Goal: Check status: Check status

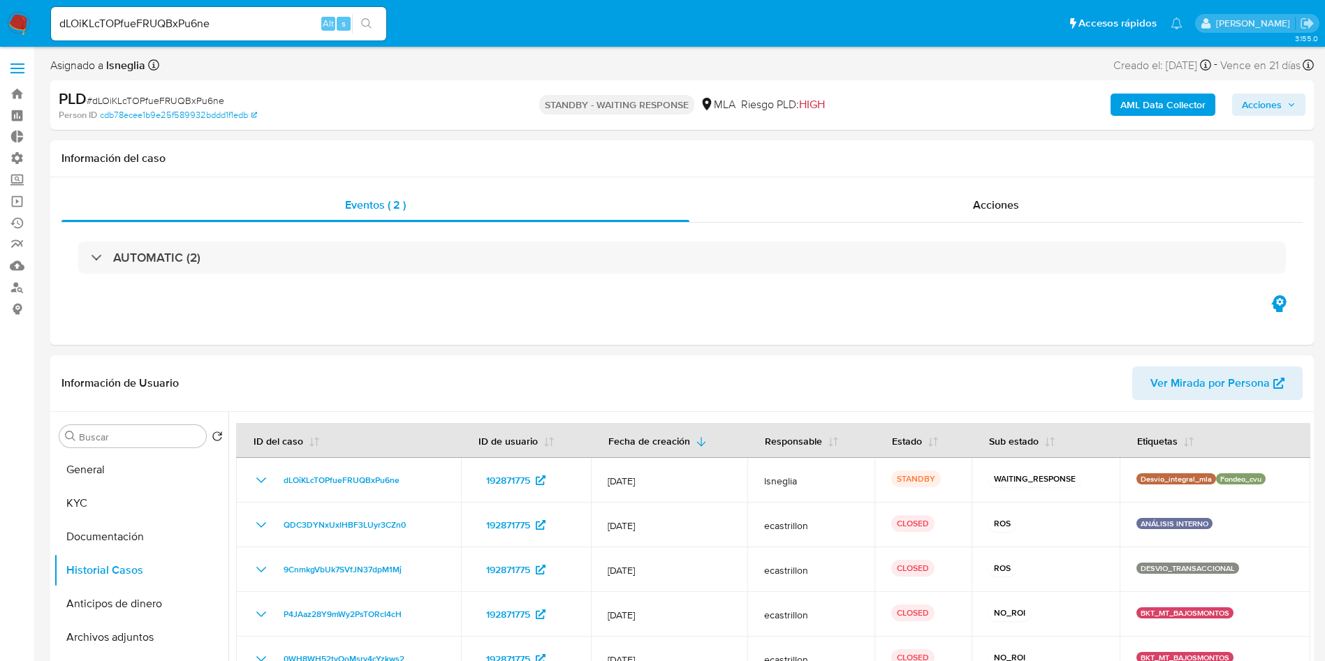
select select "10"
click at [235, 28] on input "dLOiKLcTOPfueFRUQBxPu6ne" at bounding box center [218, 24] width 335 height 18
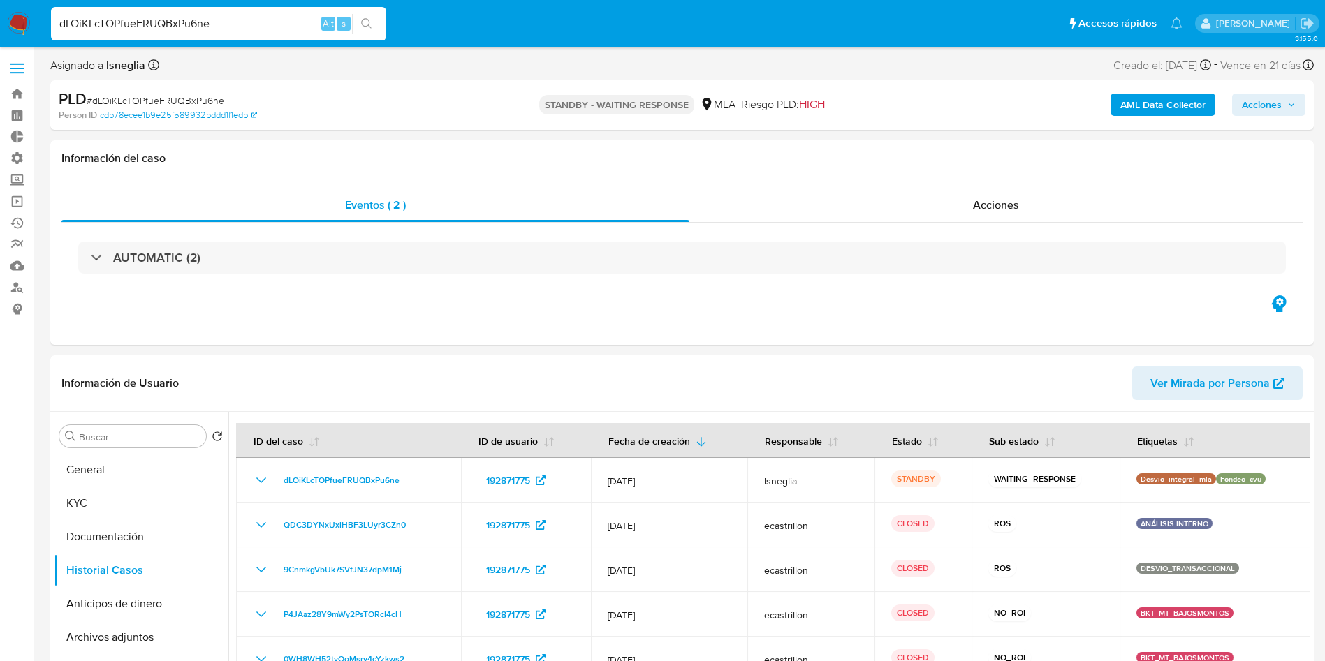
click at [235, 28] on input "dLOiKLcTOPfueFRUQBxPu6ne" at bounding box center [218, 24] width 335 height 18
paste input "2486804701"
type input "2486804701"
click at [371, 25] on icon "search-icon" at bounding box center [366, 23] width 11 height 11
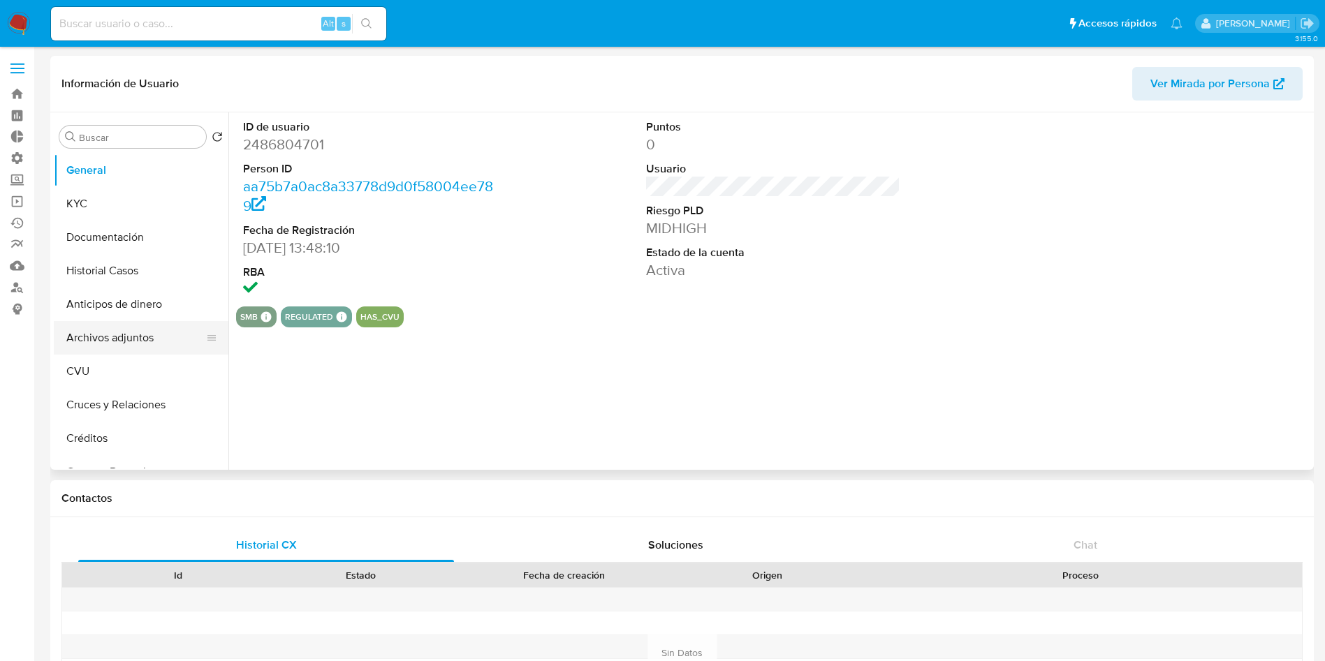
select select "10"
click at [119, 333] on button "Archivos adjuntos" at bounding box center [135, 338] width 163 height 34
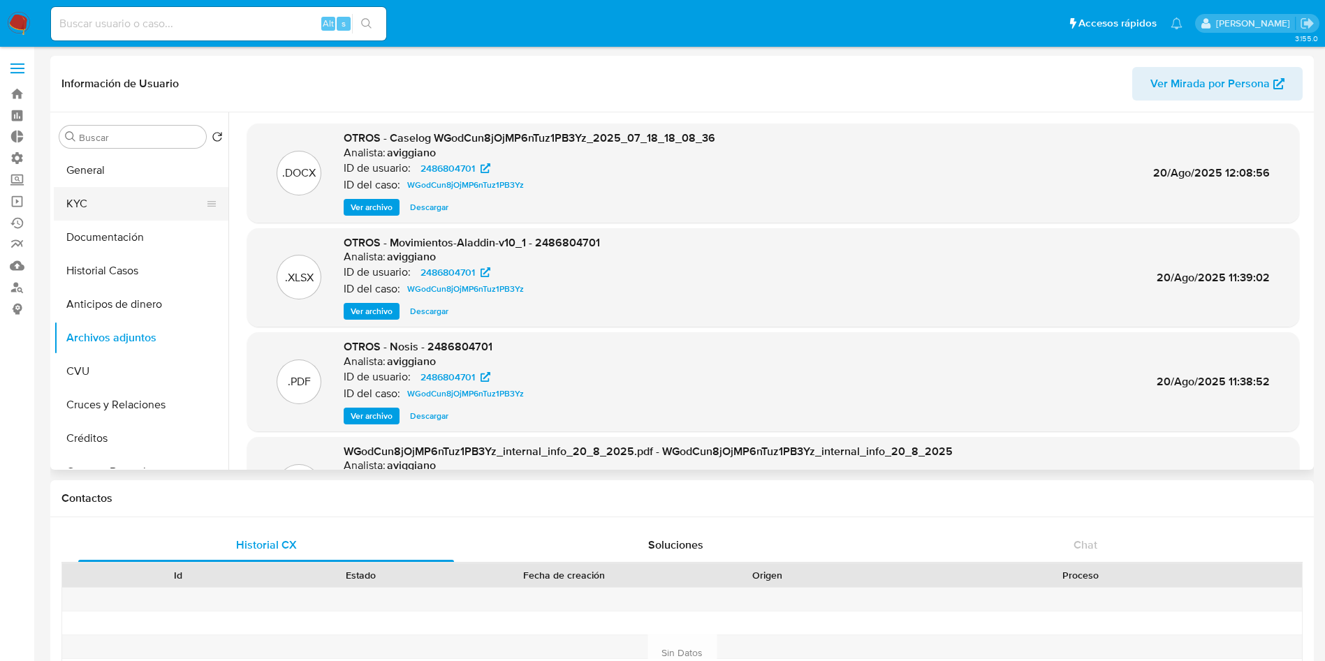
click at [105, 200] on button "KYC" at bounding box center [135, 204] width 163 height 34
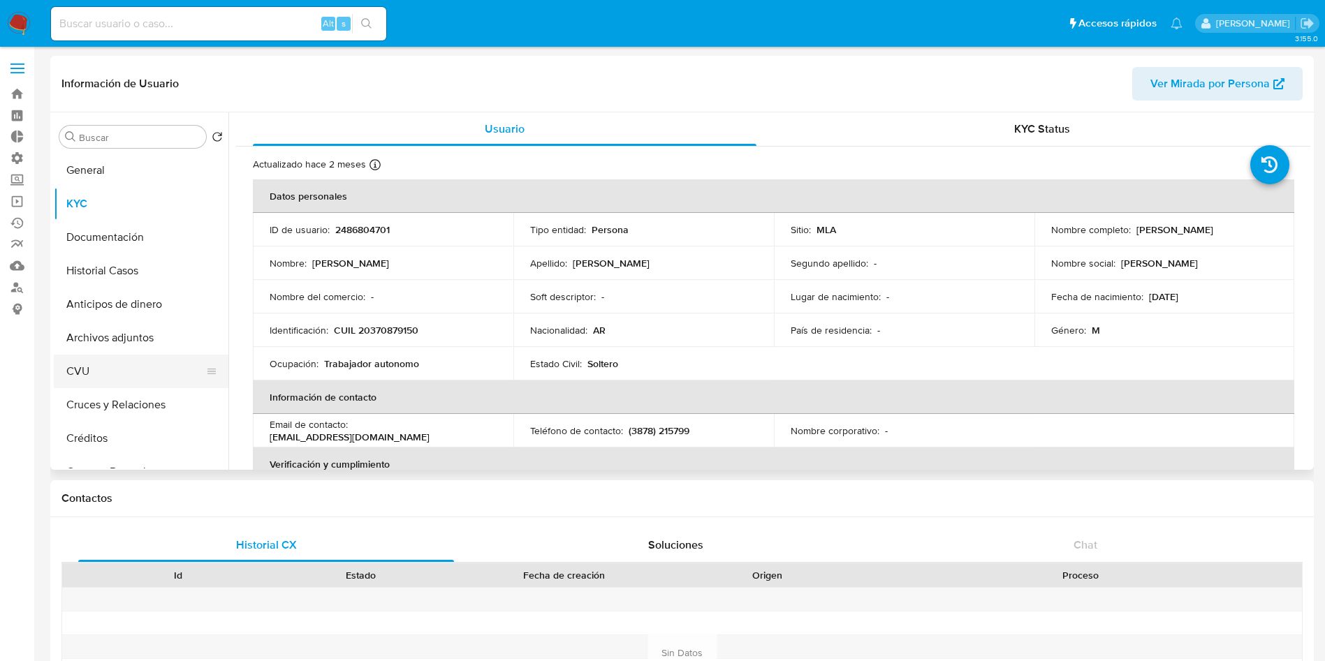
click at [122, 356] on button "CVU" at bounding box center [135, 372] width 163 height 34
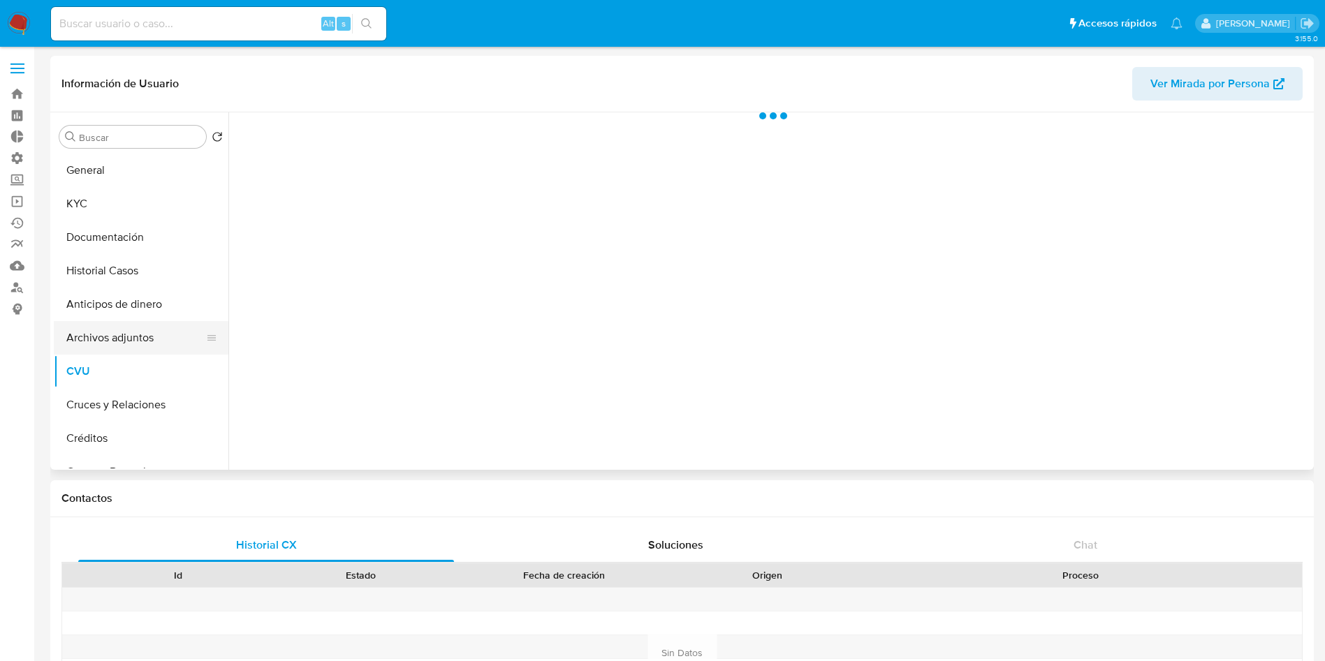
click at [126, 338] on button "Archivos adjuntos" at bounding box center [135, 338] width 163 height 34
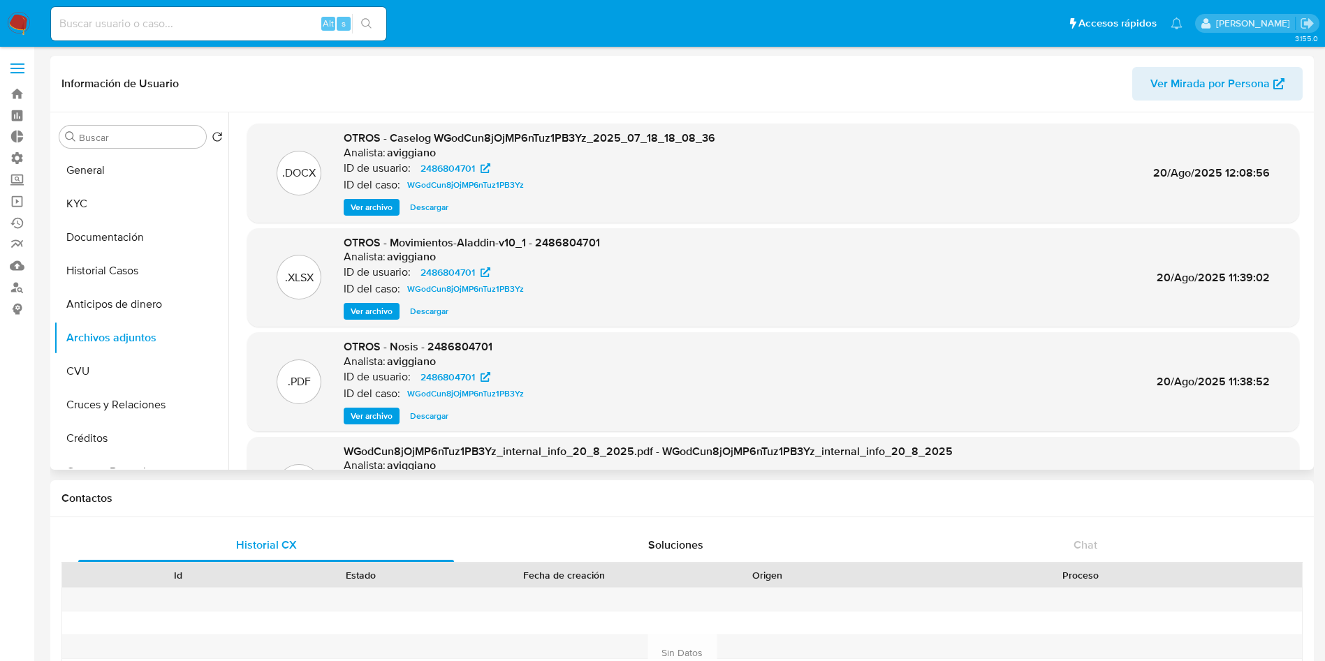
click at [386, 209] on span "Ver archivo" at bounding box center [372, 207] width 42 height 14
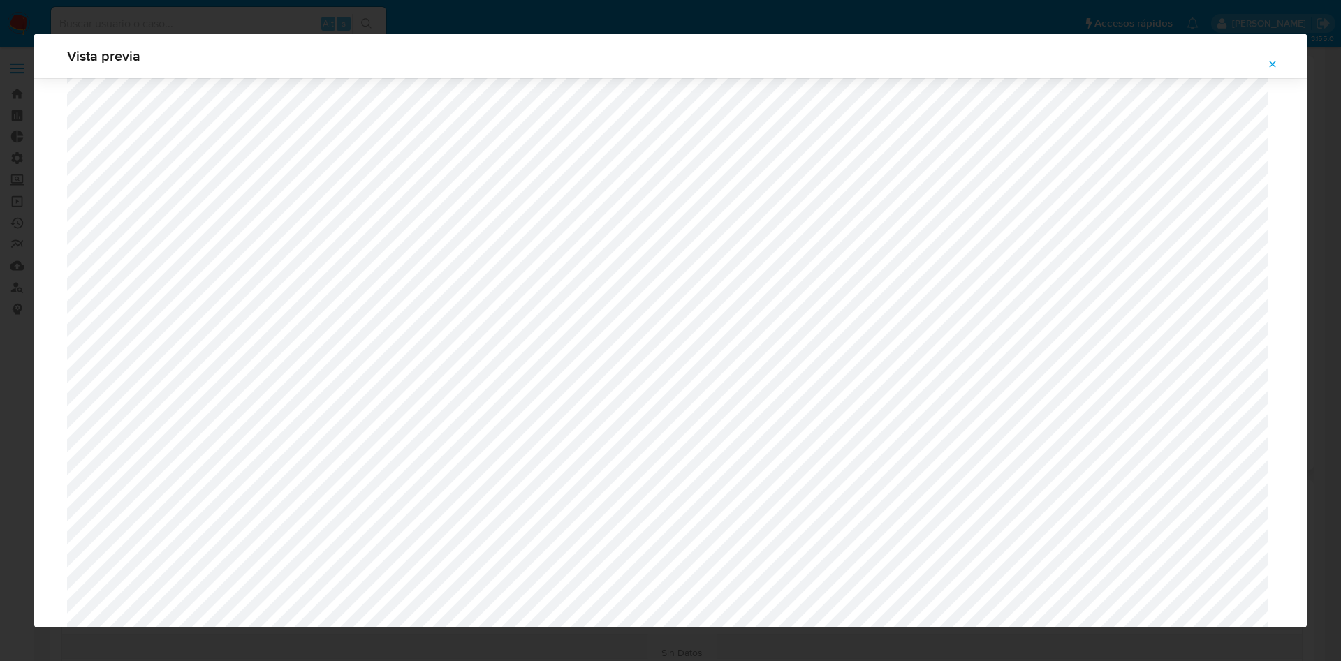
scroll to position [470, 0]
click at [1268, 62] on icon "Attachment preview" at bounding box center [1272, 64] width 11 height 11
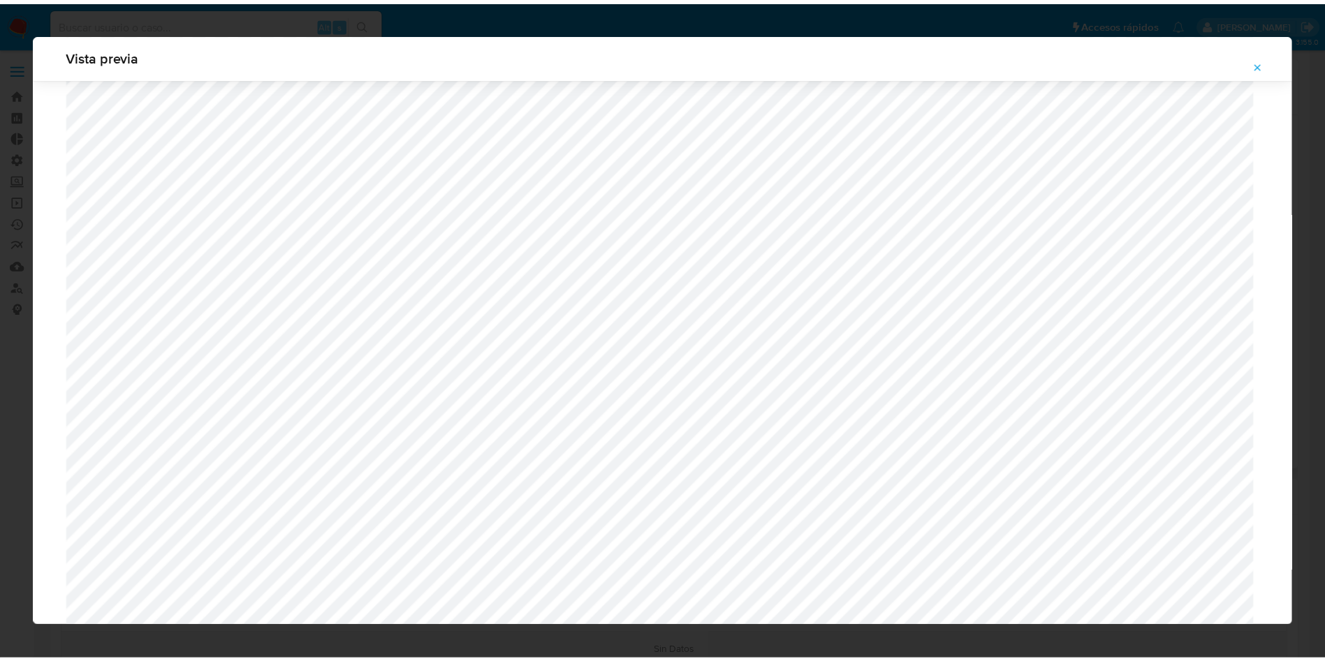
scroll to position [0, 0]
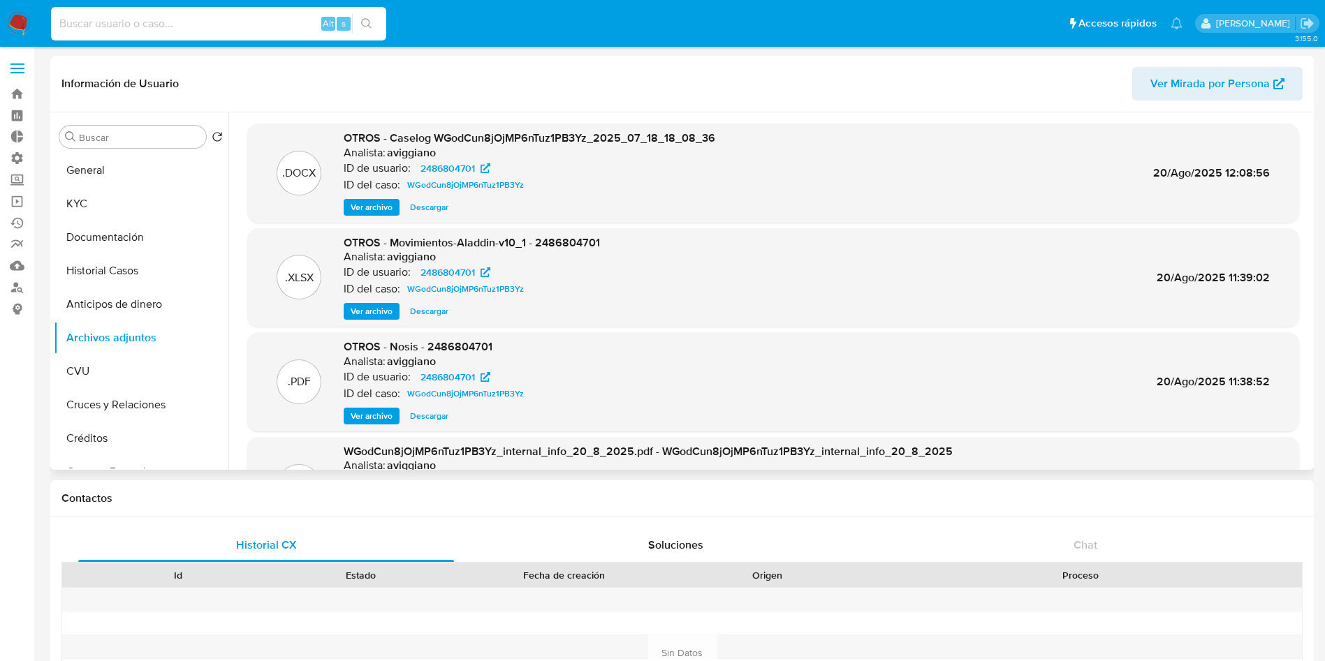
click at [259, 20] on input at bounding box center [218, 24] width 335 height 18
paste input "2486804701"
type input "2486804701"
click at [371, 24] on icon "search-icon" at bounding box center [366, 23] width 11 height 11
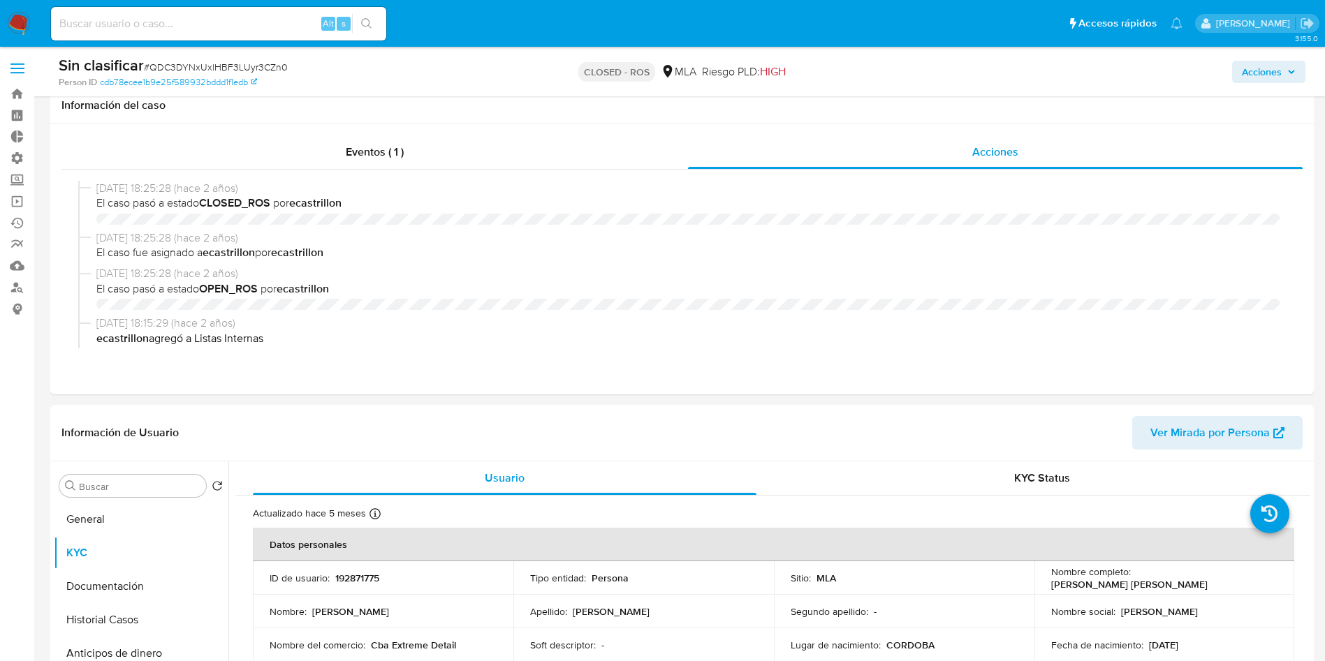
select select "10"
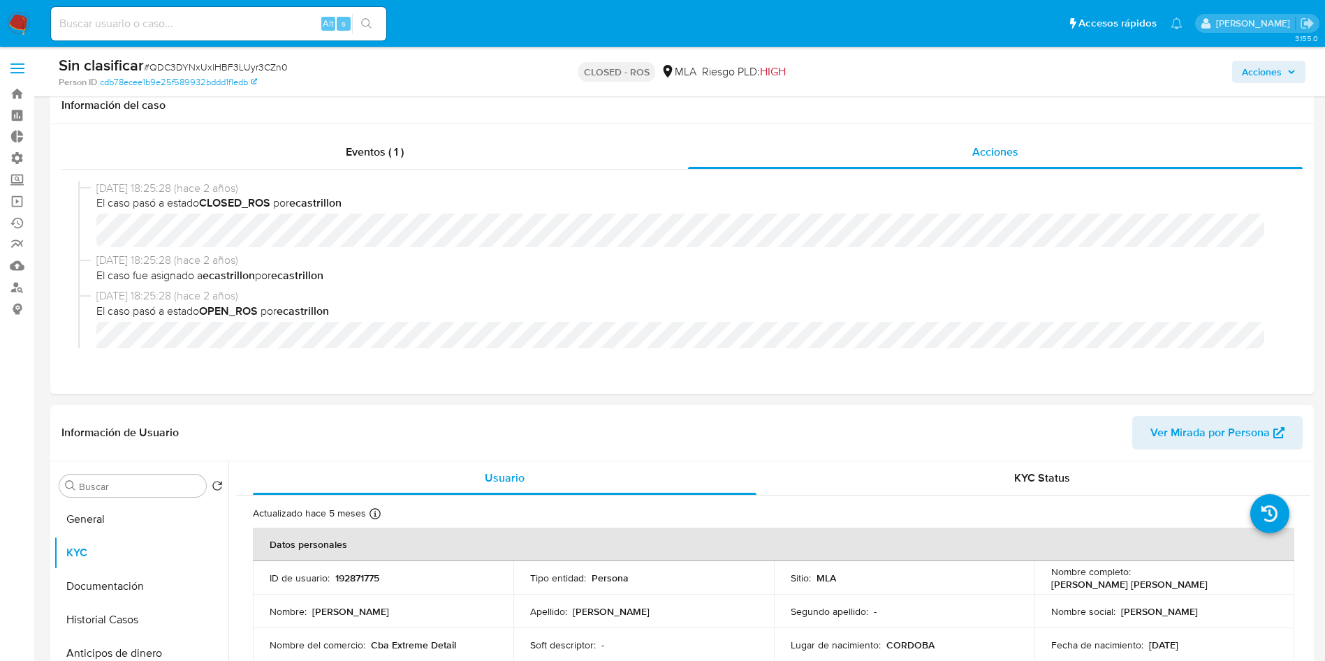
scroll to position [314, 0]
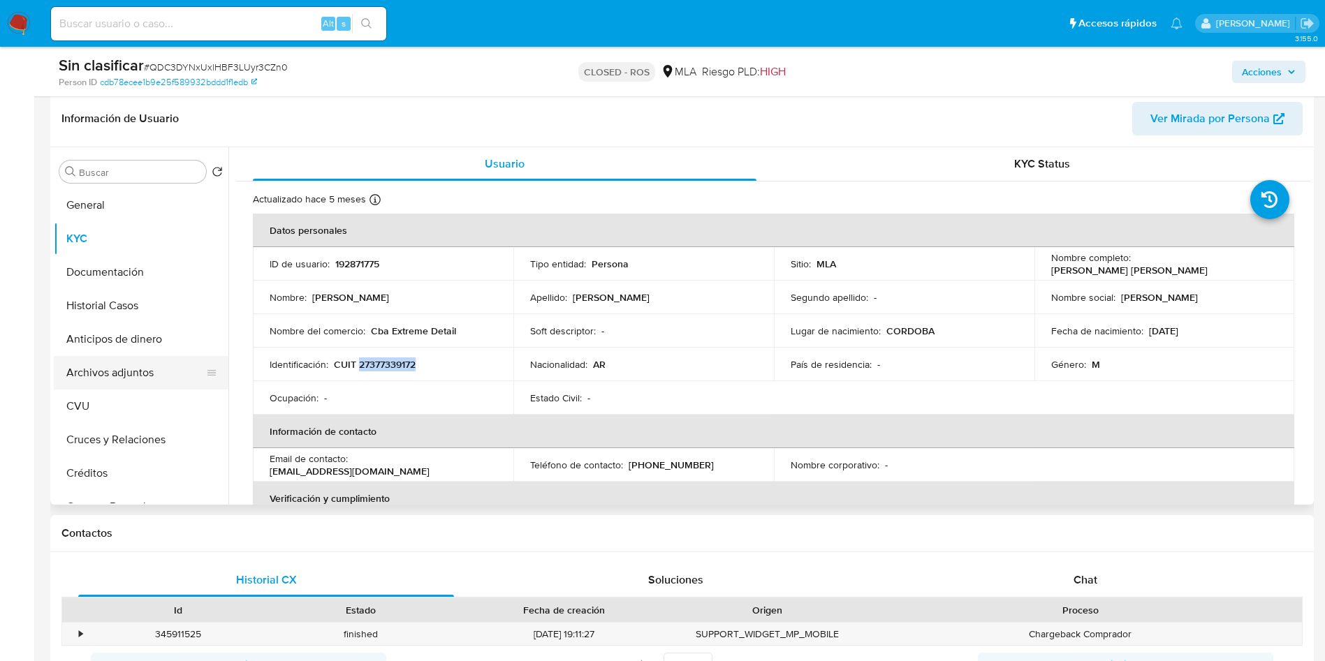
click at [110, 370] on button "Archivos adjuntos" at bounding box center [135, 373] width 163 height 34
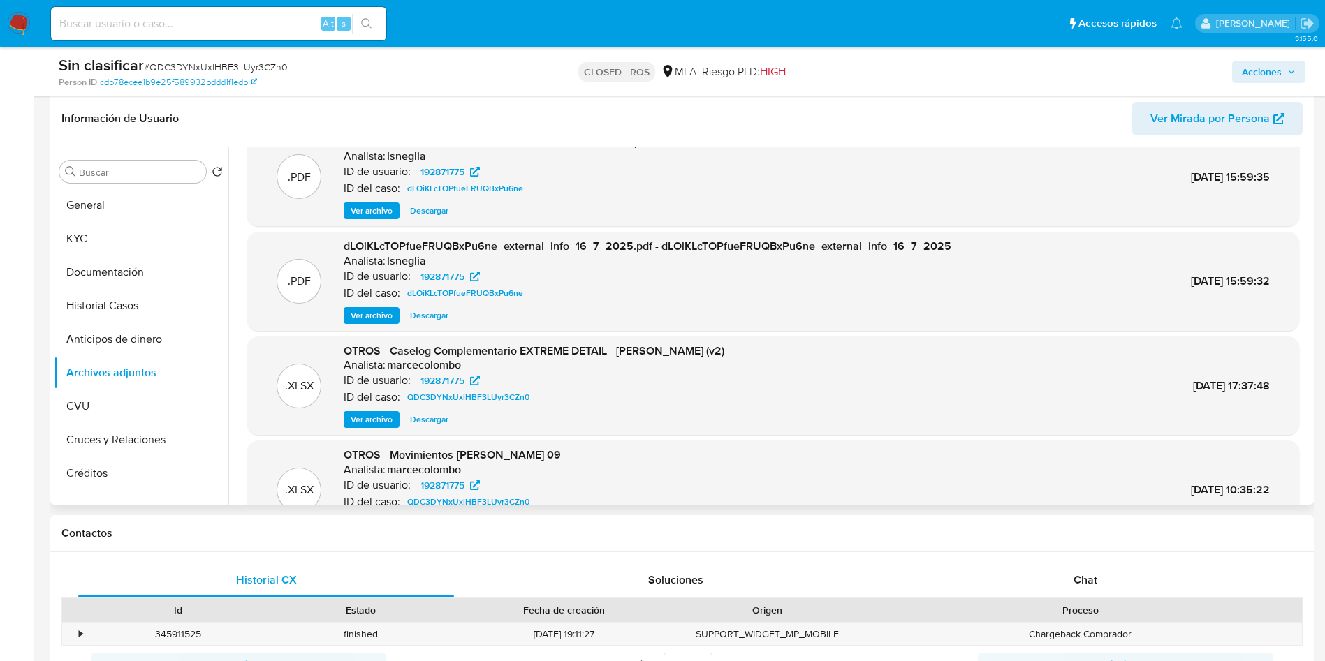
scroll to position [31, 0]
